Goal: Task Accomplishment & Management: Complete application form

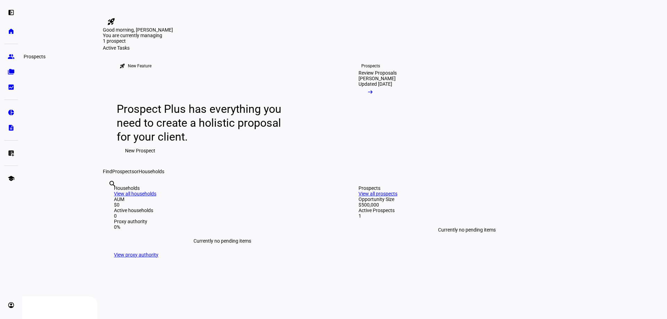
click at [12, 55] on eth-mat-symbol "group" at bounding box center [11, 56] width 7 height 7
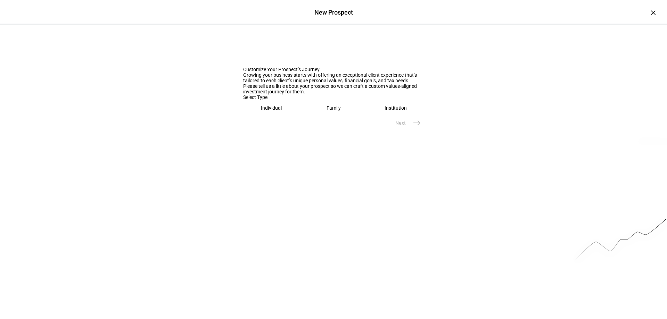
click at [270, 111] on div "Individual" at bounding box center [271, 108] width 21 height 6
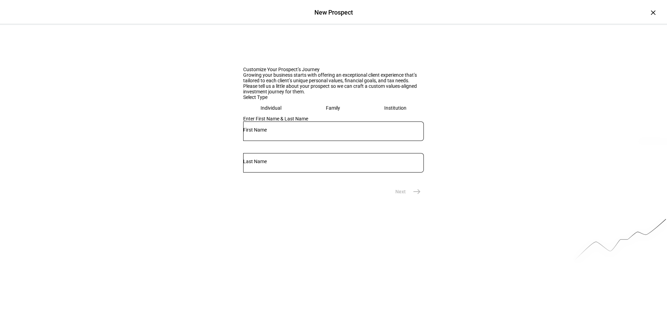
click at [280, 133] on input "text" at bounding box center [333, 130] width 181 height 6
type input "J"
type input "Sample"
type input "S"
type input "Client"
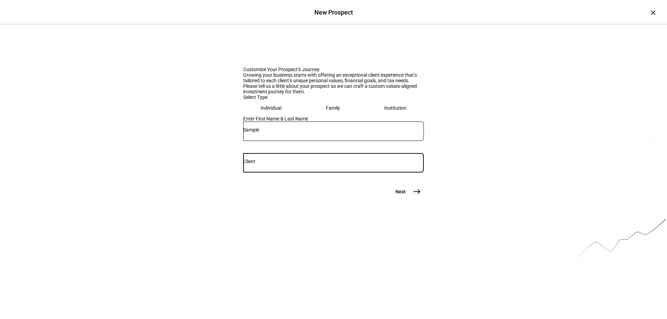
click at [417, 196] on mat-icon "east" at bounding box center [417, 192] width 8 height 8
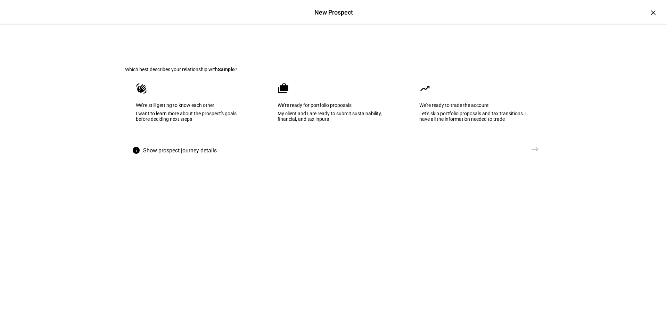
click at [213, 122] on div "I want to learn more about the prospect's goals before deciding next steps" at bounding box center [192, 116] width 112 height 11
click at [533, 153] on mat-icon "east" at bounding box center [535, 149] width 8 height 8
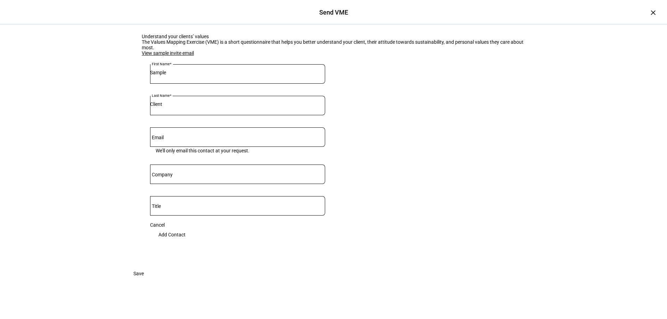
scroll to position [84, 0]
click at [144, 281] on span "Save" at bounding box center [138, 274] width 10 height 14
click at [191, 139] on input "Email" at bounding box center [237, 136] width 175 height 6
type input "[EMAIL_ADDRESS][DOMAIN_NAME]"
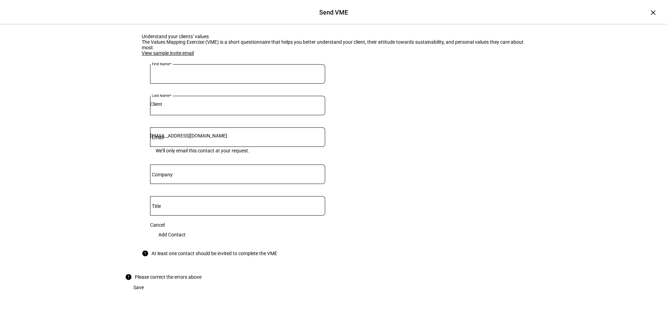
type input "[PERSON_NAME]"
type input "Sapel"
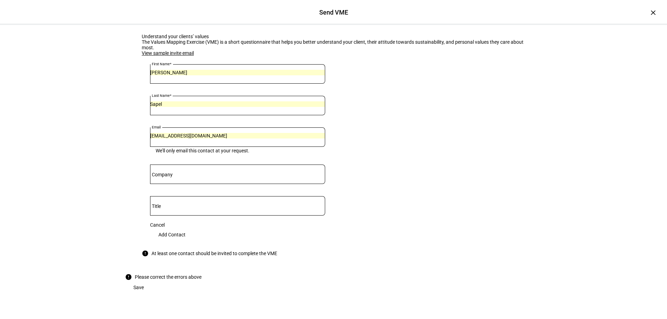
click at [185, 241] on span "Add Contact" at bounding box center [171, 235] width 27 height 14
click at [173, 177] on mat-label "Company" at bounding box center [162, 175] width 21 height 6
click at [174, 176] on input "Company" at bounding box center [237, 173] width 175 height 6
type input "B"
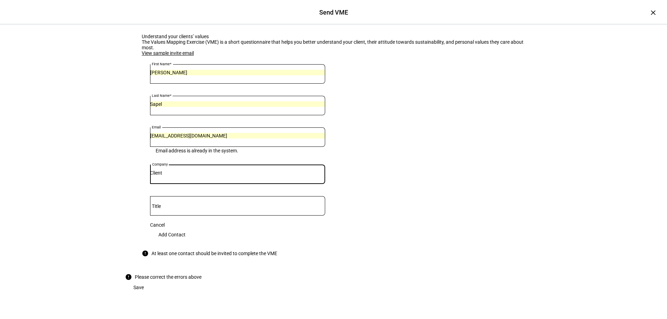
type input "Client"
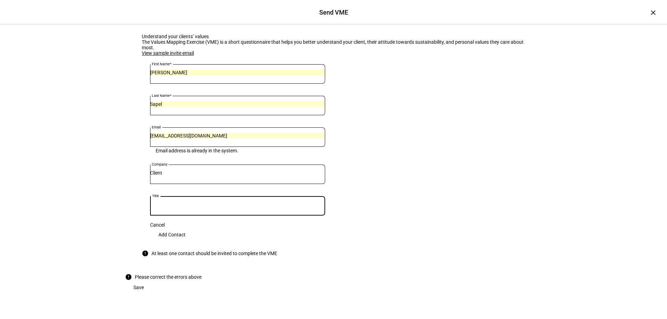
click at [174, 206] on input "Title" at bounding box center [237, 205] width 175 height 6
type input "Client"
click at [192, 249] on div "View sample invite email First Name [PERSON_NAME] Last Name Sapel Email [PERSON…" at bounding box center [238, 153] width 192 height 207
click at [144, 291] on span "Save" at bounding box center [138, 288] width 10 height 14
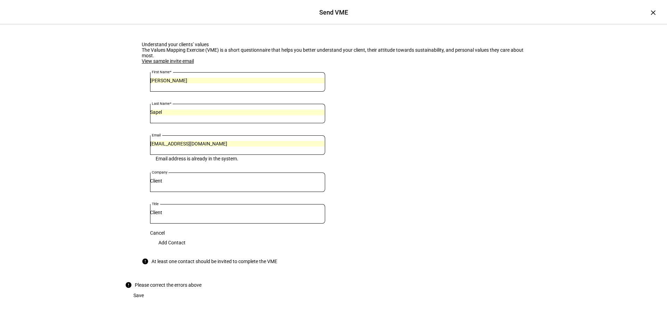
scroll to position [35, 0]
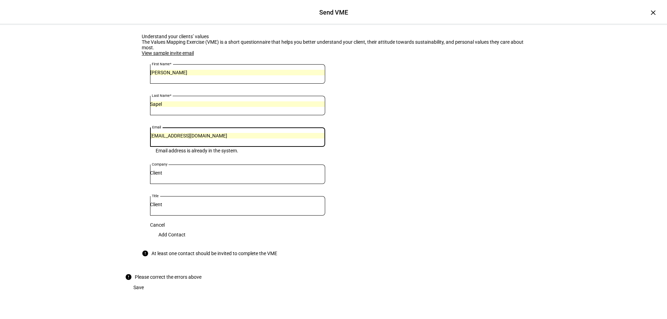
click at [223, 139] on input "[EMAIL_ADDRESS][DOMAIN_NAME]" at bounding box center [237, 136] width 175 height 6
type input "[EMAIL_ADDRESS][DOMAIN_NAME]"
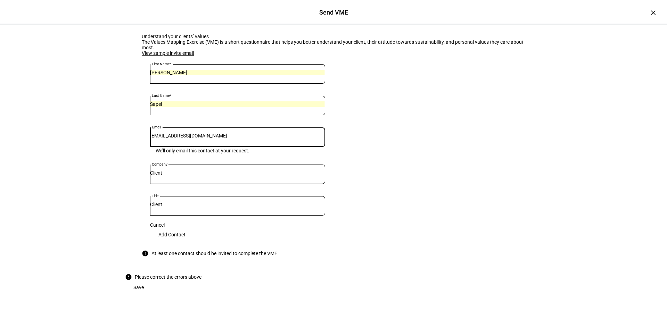
click at [152, 291] on span at bounding box center [138, 288] width 27 height 14
click at [185, 228] on span "Add Contact" at bounding box center [171, 235] width 27 height 14
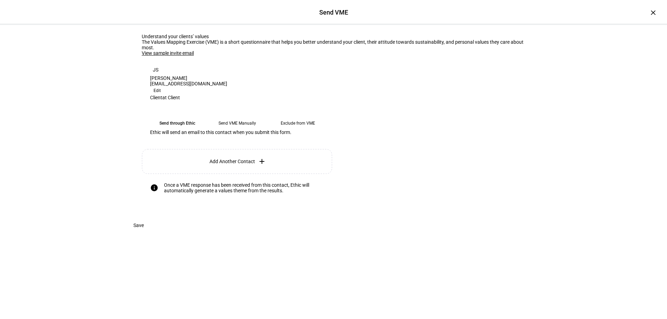
scroll to position [57, 0]
click at [144, 232] on span "Save" at bounding box center [138, 225] width 10 height 14
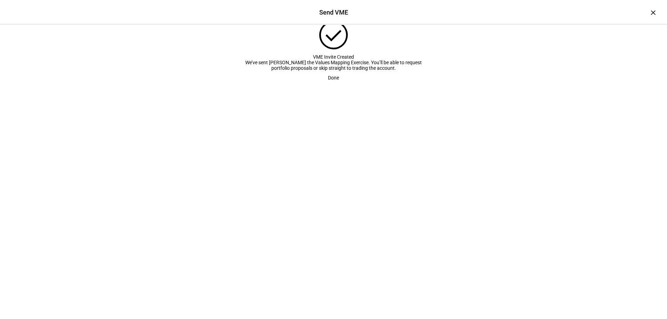
click at [330, 85] on span "Done" at bounding box center [333, 78] width 11 height 14
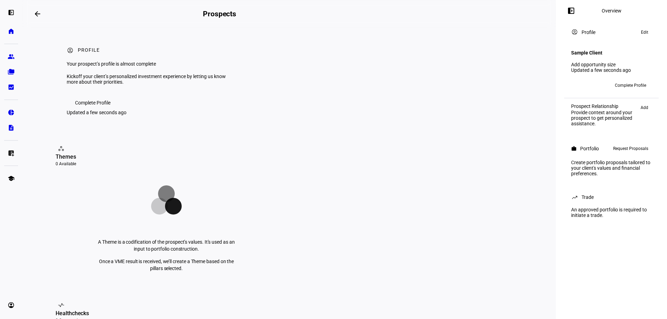
click at [625, 82] on span "Complete Profile" at bounding box center [630, 85] width 31 height 11
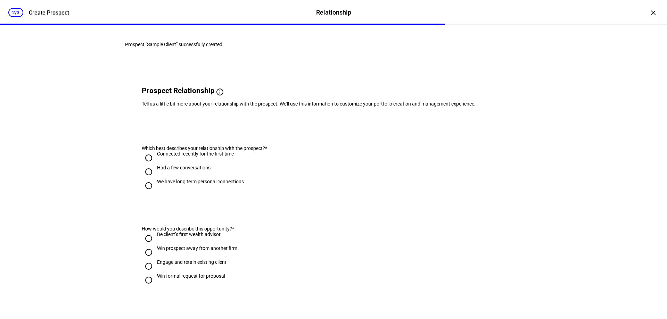
click at [146, 165] on input "Connected recently for the first time" at bounding box center [149, 158] width 14 height 14
radio input "true"
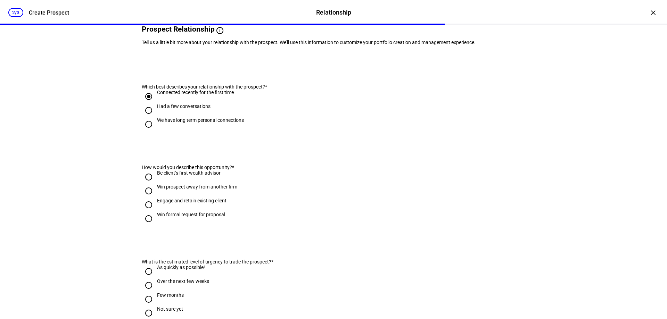
scroll to position [69, 0]
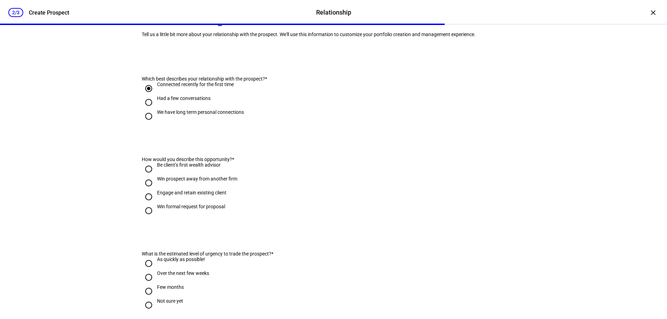
click at [146, 190] on input "Win prospect away from another firm" at bounding box center [149, 183] width 14 height 14
radio input "true"
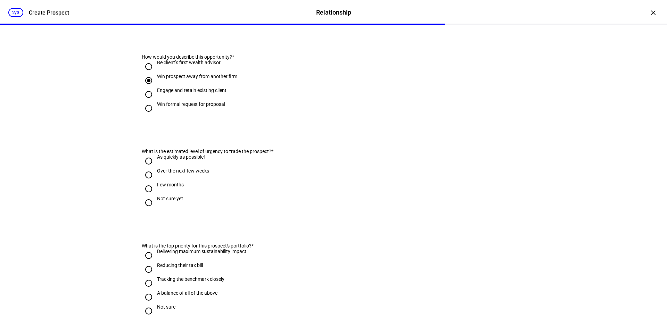
scroll to position [174, 0]
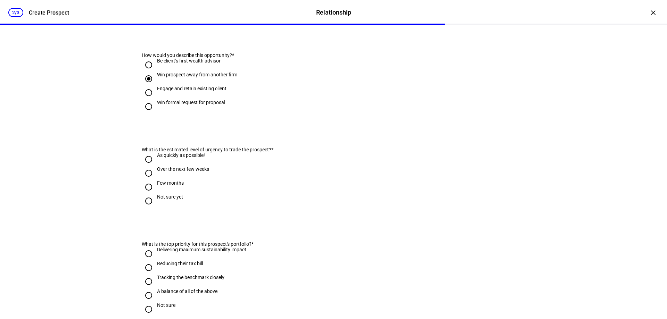
click at [145, 166] on input "As quickly as possible!" at bounding box center [149, 159] width 14 height 14
radio input "true"
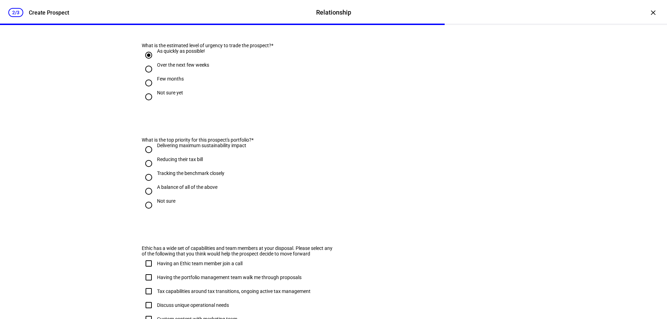
click at [146, 157] on input "Delivering maximum sustainability impact" at bounding box center [149, 150] width 14 height 14
radio input "true"
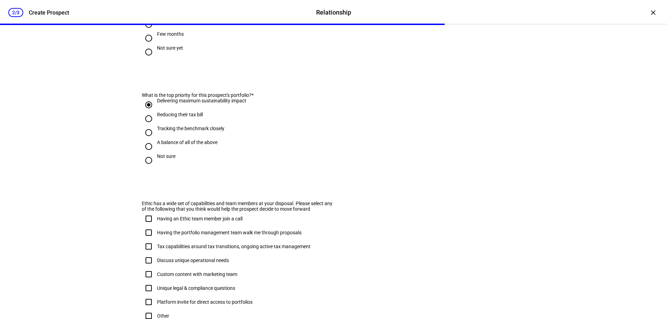
scroll to position [409, 0]
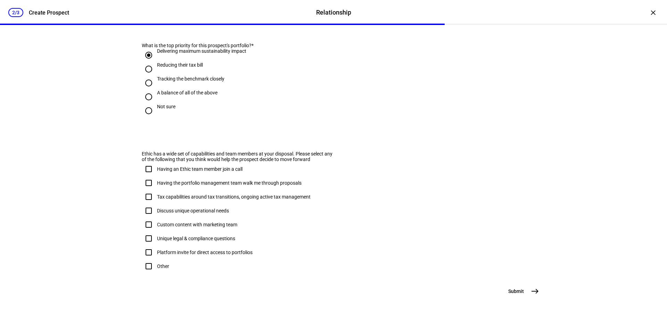
click at [144, 259] on input "Other" at bounding box center [149, 266] width 14 height 14
checkbox input "true"
click at [531, 295] on mat-icon "east" at bounding box center [535, 291] width 8 height 8
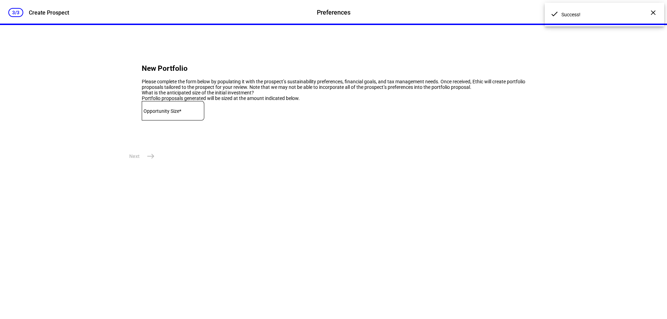
scroll to position [0, 0]
click at [174, 114] on mat-label "Opportunity Size*" at bounding box center [162, 111] width 38 height 6
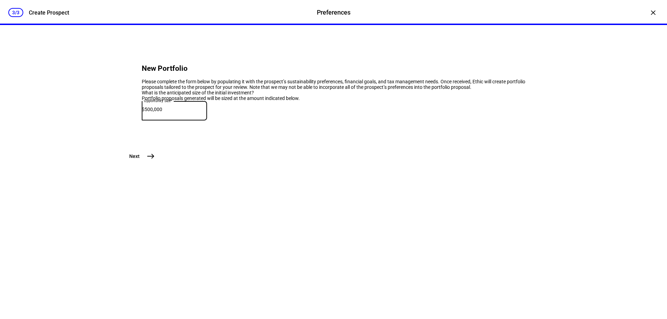
type input "500,000"
click at [147, 160] on mat-icon "east" at bounding box center [151, 156] width 8 height 8
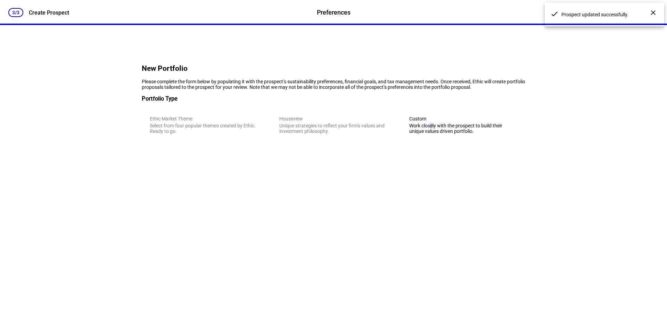
click at [427, 134] on div "Work closely with the prospect to build their unique values driven portfolio." at bounding box center [463, 128] width 108 height 11
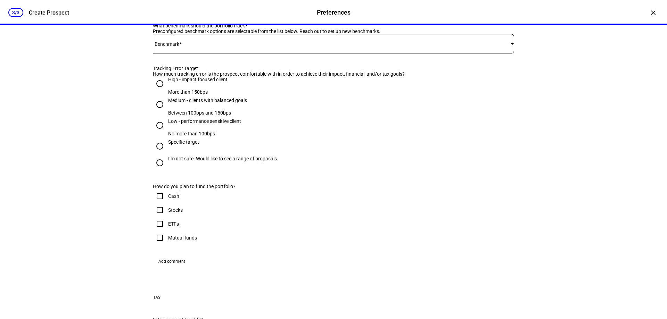
scroll to position [417, 0]
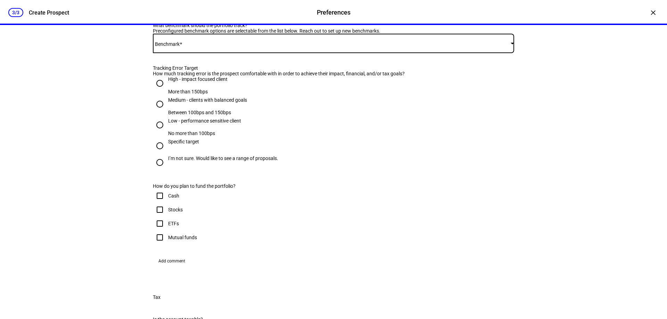
click at [226, 46] on span at bounding box center [332, 44] width 358 height 6
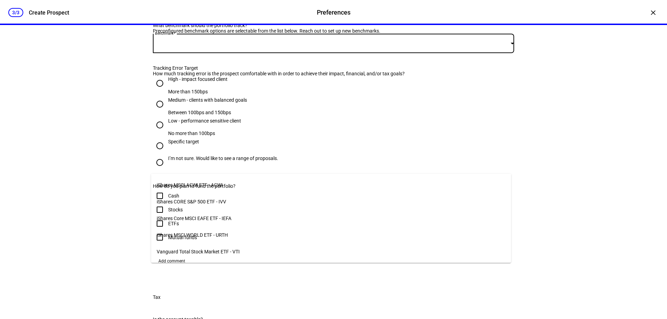
click at [215, 187] on mat-option "iShares MSCI ACWI ETF - ACWI" at bounding box center [331, 185] width 360 height 17
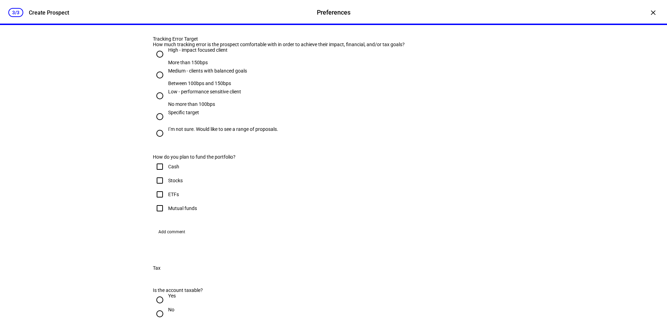
scroll to position [486, 0]
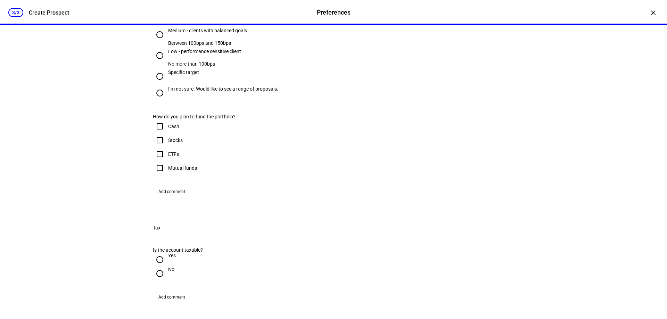
drag, startPoint x: 157, startPoint y: 239, endPoint x: 232, endPoint y: 235, distance: 74.7
click at [162, 100] on input "I’m not sure. Would like to see a range of proposals." at bounding box center [160, 93] width 14 height 14
radio input "true"
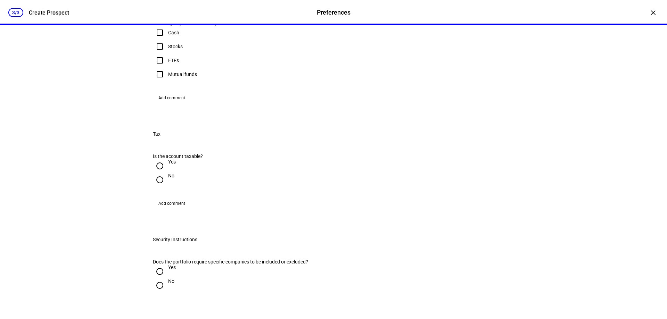
scroll to position [590, 0]
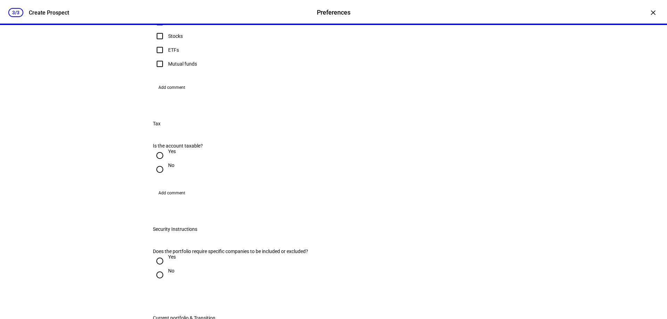
click at [157, 29] on input "Cash" at bounding box center [160, 22] width 14 height 14
checkbox input "true"
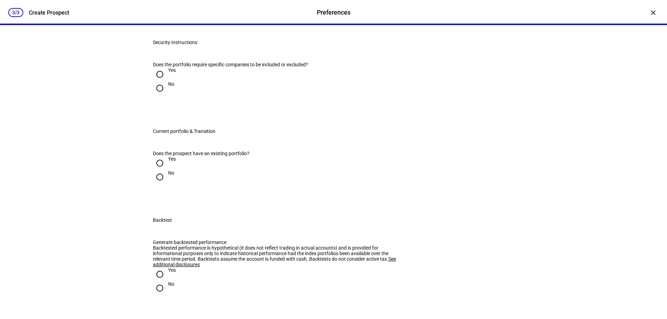
scroll to position [799, 0]
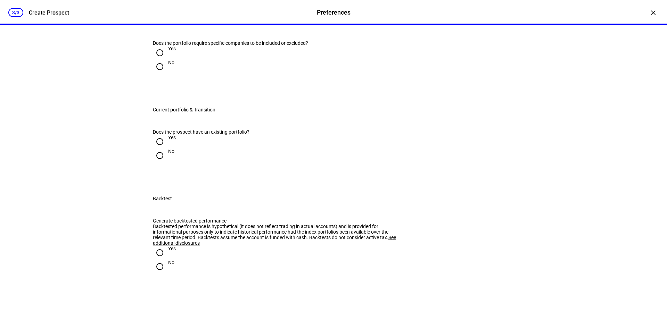
radio input "true"
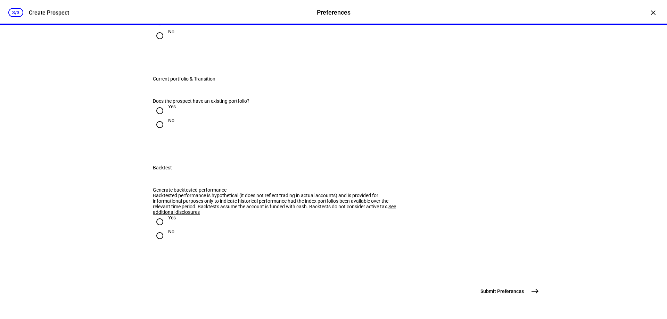
scroll to position [903, 0]
click at [155, 43] on input "No" at bounding box center [160, 36] width 14 height 14
radio input "true"
click at [158, 132] on input "No" at bounding box center [160, 125] width 14 height 14
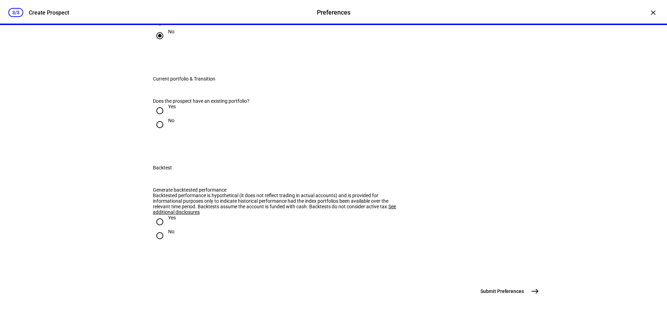
radio input "true"
drag, startPoint x: 157, startPoint y: 220, endPoint x: 178, endPoint y: 220, distance: 21.2
click at [158, 229] on input "No" at bounding box center [160, 236] width 14 height 14
radio input "true"
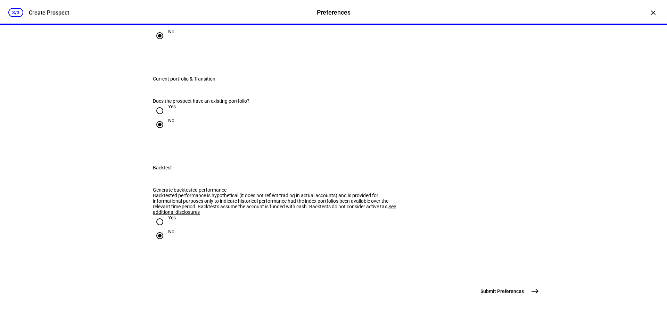
click at [528, 294] on span "east" at bounding box center [535, 291] width 14 height 14
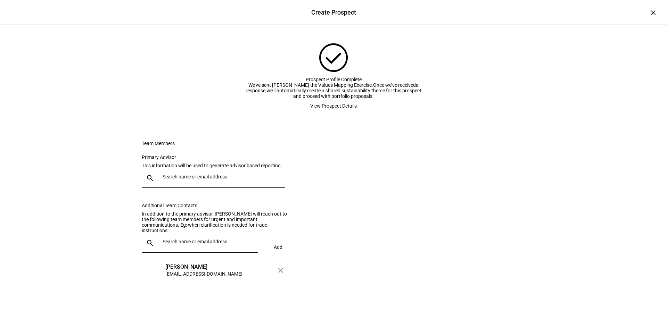
scroll to position [86, 0]
click at [316, 99] on span "View Prospect Details" at bounding box center [333, 106] width 47 height 14
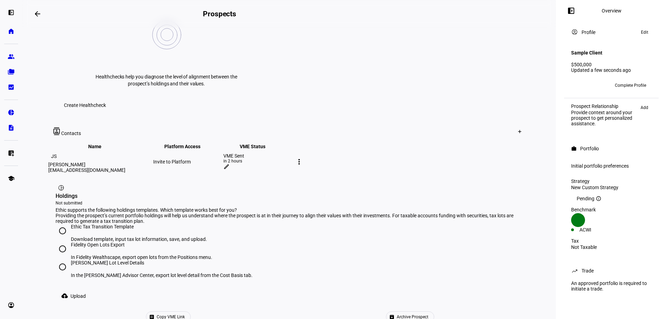
scroll to position [324, 0]
